Goal: Task Accomplishment & Management: Use online tool/utility

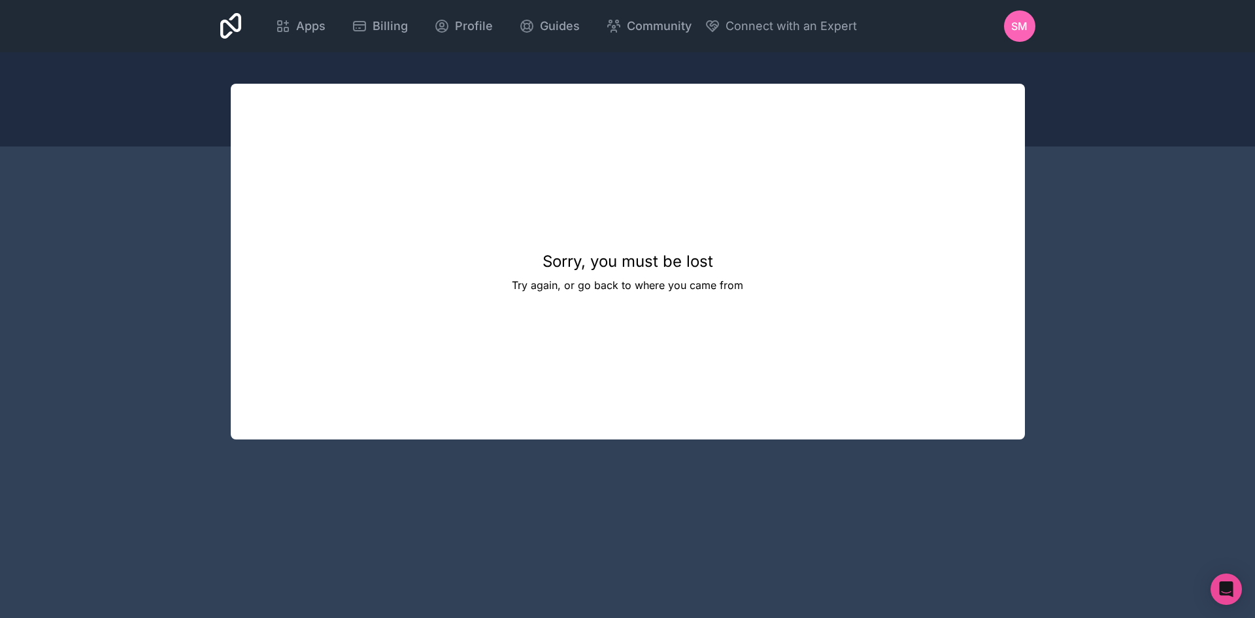
click at [1010, 29] on div "SM" at bounding box center [1019, 25] width 31 height 31
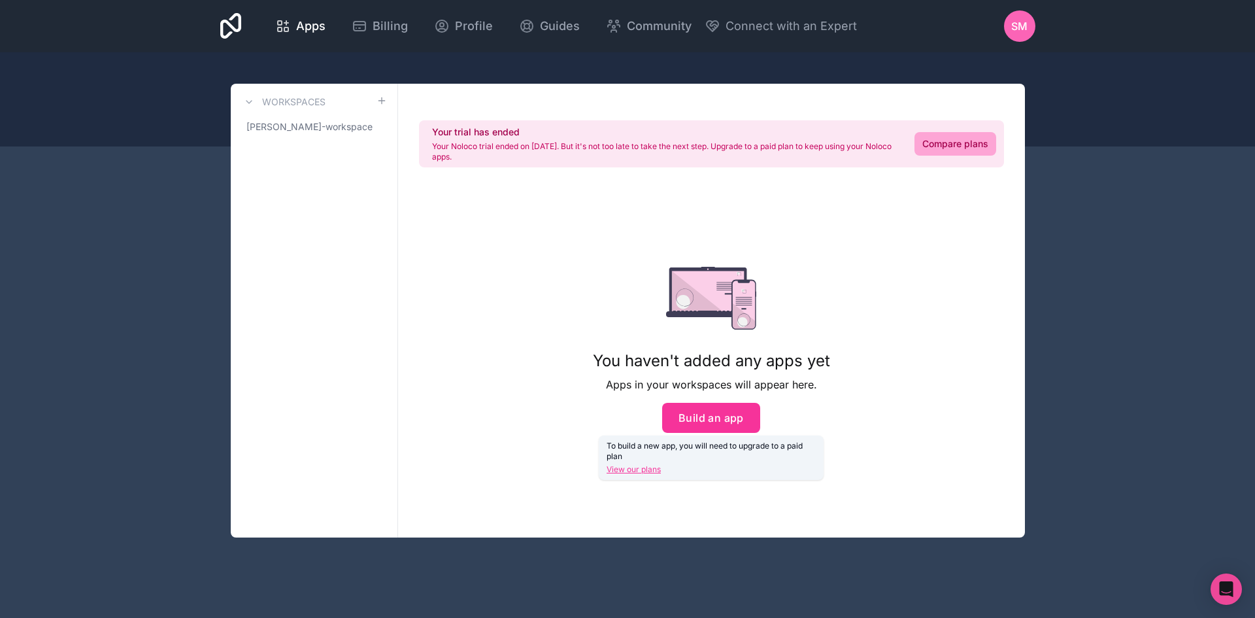
click at [734, 414] on button "Build an app" at bounding box center [711, 418] width 98 height 30
